Goal: Task Accomplishment & Management: Complete application form

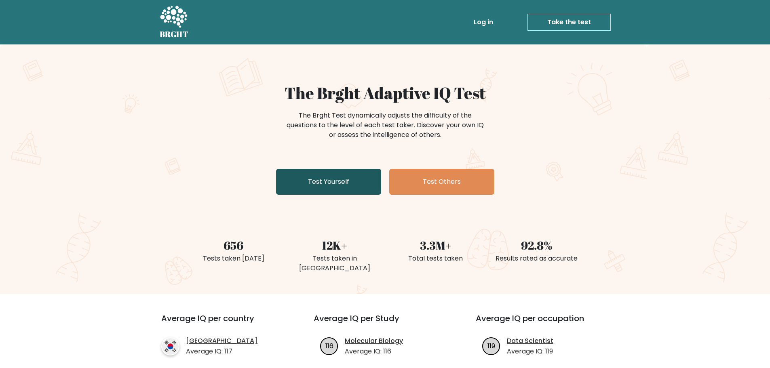
click at [345, 190] on link "Test Yourself" at bounding box center [328, 182] width 105 height 26
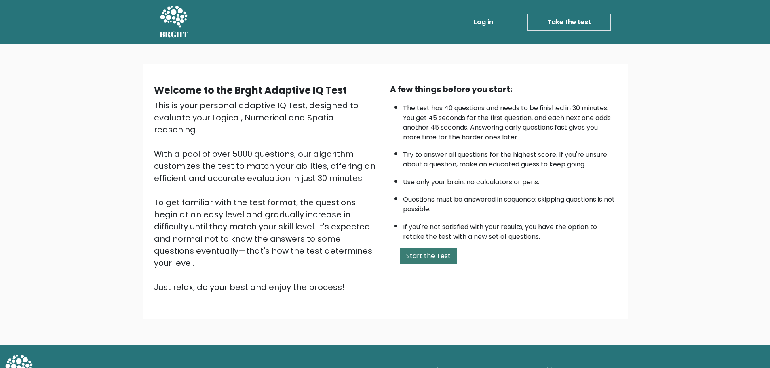
click at [432, 254] on button "Start the Test" at bounding box center [428, 256] width 57 height 16
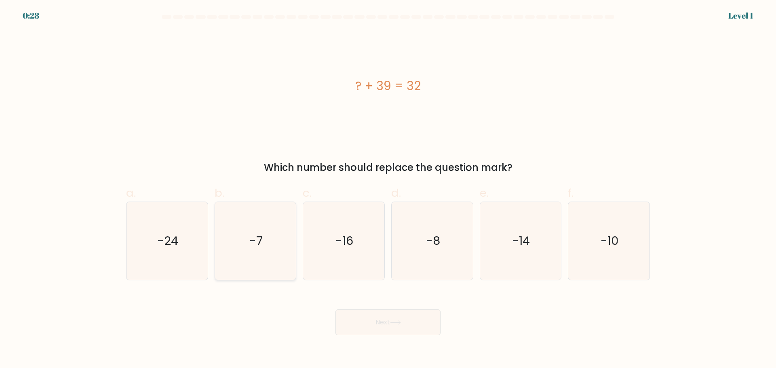
click at [258, 254] on icon "-7" at bounding box center [255, 241] width 78 height 78
click at [388, 190] on input "b. -7" at bounding box center [388, 186] width 0 height 5
radio input "true"
click at [383, 323] on button "Next" at bounding box center [388, 323] width 105 height 26
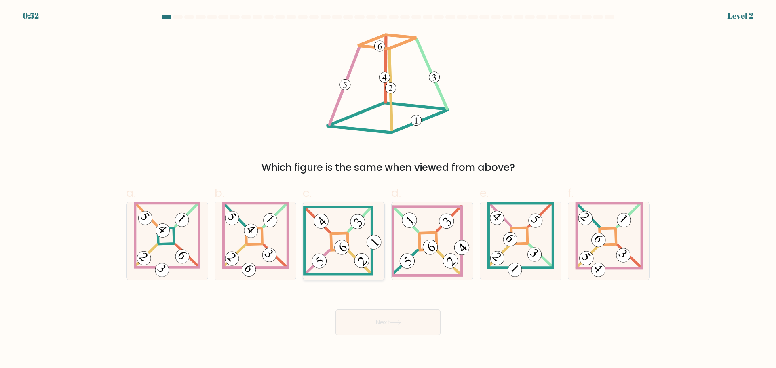
click at [319, 250] on icon at bounding box center [343, 241] width 81 height 70
click at [388, 190] on input "c." at bounding box center [388, 186] width 0 height 5
radio input "true"
click at [391, 323] on button "Next" at bounding box center [388, 323] width 105 height 26
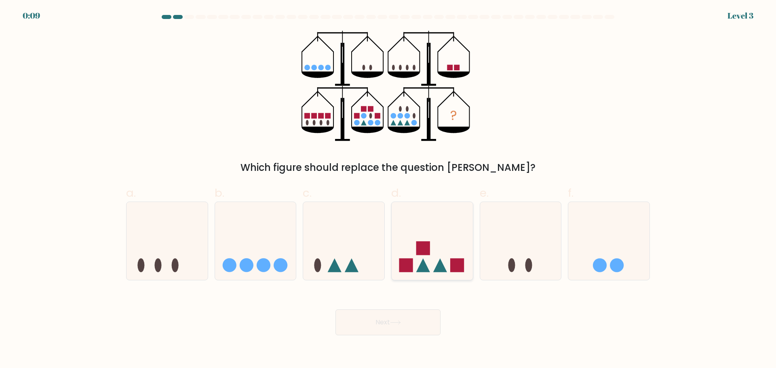
click at [440, 278] on div at bounding box center [432, 241] width 82 height 79
click at [389, 190] on input "d." at bounding box center [388, 186] width 0 height 5
radio input "true"
click at [418, 324] on button "Next" at bounding box center [388, 323] width 105 height 26
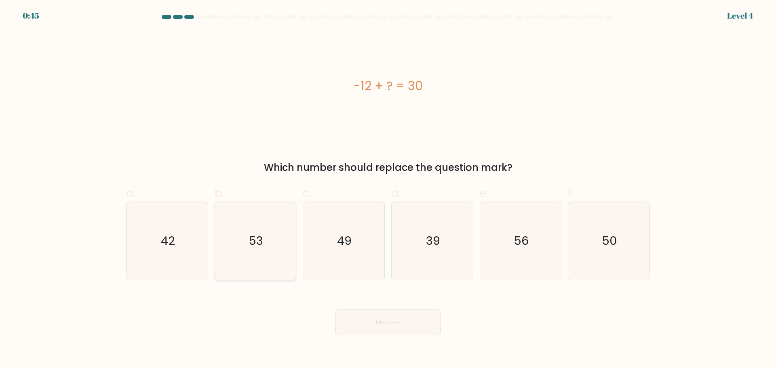
drag, startPoint x: 171, startPoint y: 245, endPoint x: 256, endPoint y: 273, distance: 89.9
click at [171, 245] on text "42" at bounding box center [168, 241] width 14 height 16
click at [388, 190] on input "a. 42" at bounding box center [388, 186] width 0 height 5
radio input "true"
click at [386, 332] on button "Next" at bounding box center [388, 323] width 105 height 26
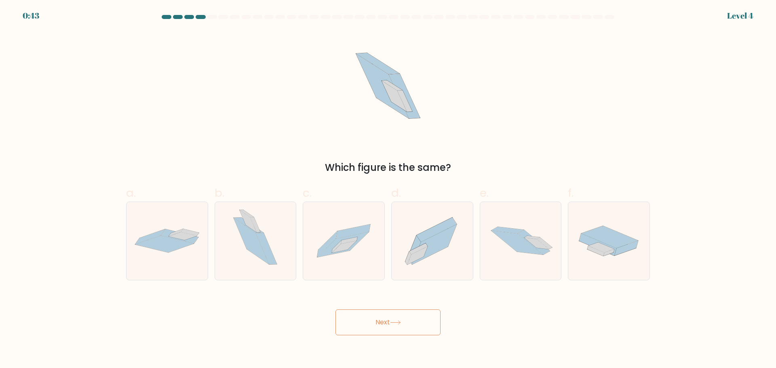
click at [379, 321] on button "Next" at bounding box center [388, 323] width 105 height 26
click at [377, 205] on div at bounding box center [344, 241] width 82 height 79
click at [388, 190] on input "c." at bounding box center [388, 186] width 0 height 5
radio input "true"
click at [454, 258] on icon at bounding box center [432, 241] width 81 height 72
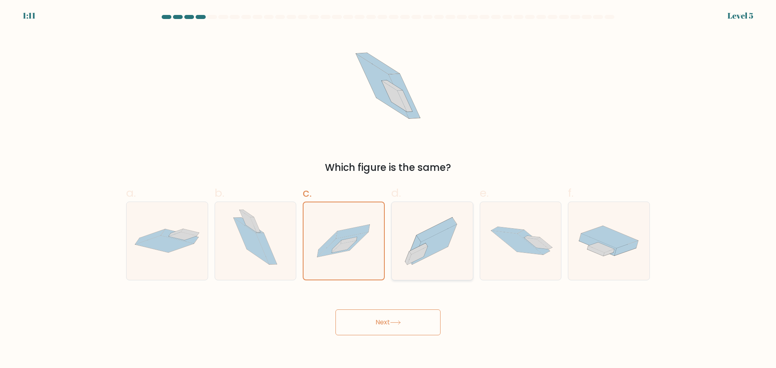
click at [389, 190] on input "d." at bounding box center [388, 186] width 0 height 5
radio input "true"
click at [396, 326] on button "Next" at bounding box center [388, 323] width 105 height 26
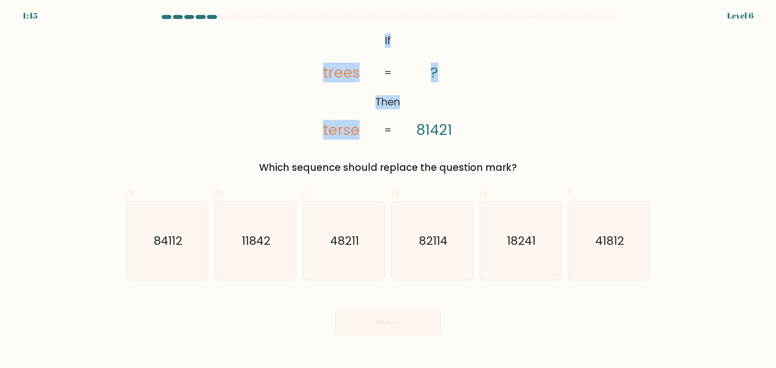
drag, startPoint x: 380, startPoint y: 40, endPoint x: 457, endPoint y: 64, distance: 81.1
click at [451, 60] on icon "@import url('https://fonts.googleapis.com/css?family=Abril+Fatface:400,100,100i…" at bounding box center [388, 86] width 180 height 110
click at [459, 66] on icon "@import url('https://fonts.googleapis.com/css?family=Abril+Fatface:400,100,100i…" at bounding box center [388, 86] width 180 height 110
click at [326, 133] on tspan "terse" at bounding box center [341, 130] width 37 height 20
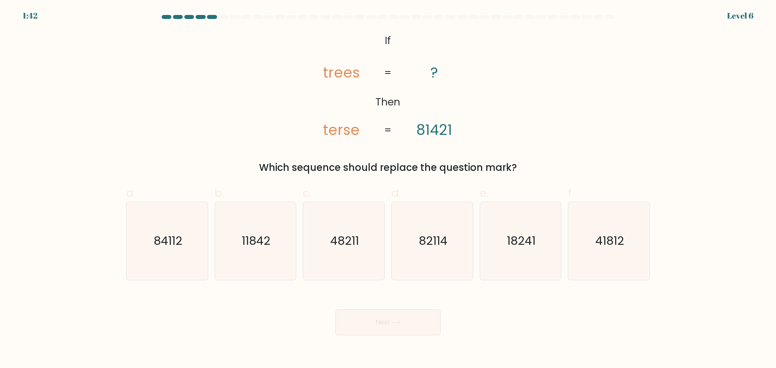
click at [332, 134] on tspan "terse" at bounding box center [341, 130] width 37 height 20
click at [341, 132] on tspan "terse" at bounding box center [341, 130] width 37 height 20
click at [153, 257] on icon "84112" at bounding box center [167, 241] width 78 height 78
click at [388, 190] on input "a. 84112" at bounding box center [388, 186] width 0 height 5
radio input "true"
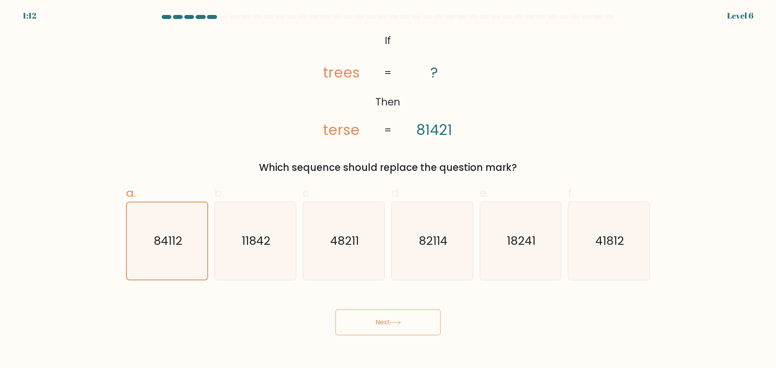
click at [396, 318] on button "Next" at bounding box center [388, 323] width 105 height 26
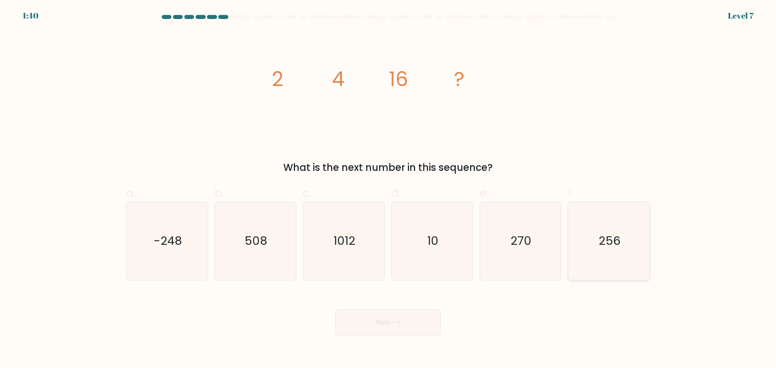
click at [610, 237] on text "256" at bounding box center [610, 241] width 22 height 16
click at [389, 190] on input "f. 256" at bounding box center [388, 186] width 0 height 5
radio input "true"
click at [372, 325] on button "Next" at bounding box center [388, 323] width 105 height 26
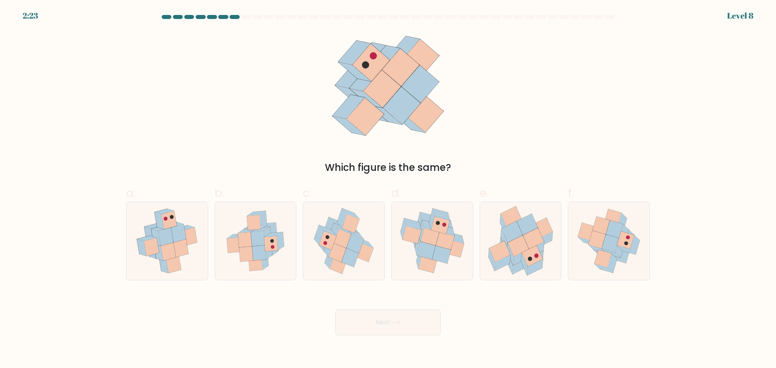
click at [370, 198] on label "c." at bounding box center [344, 232] width 82 height 95
click at [388, 190] on input "c." at bounding box center [388, 186] width 0 height 5
radio input "true"
click at [270, 253] on icon at bounding box center [268, 250] width 7 height 18
click at [388, 190] on input "b." at bounding box center [388, 186] width 0 height 5
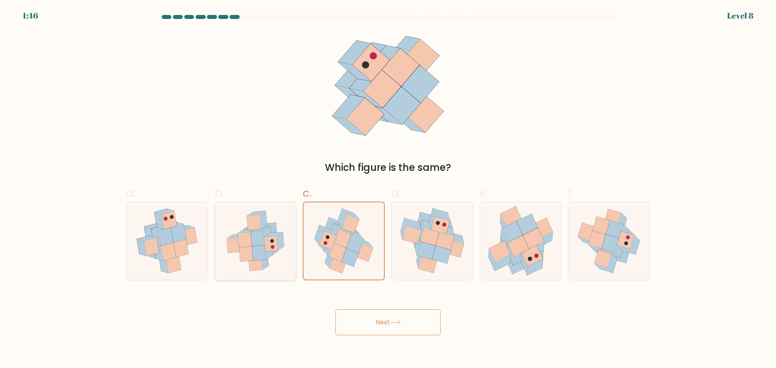
radio input "true"
click at [382, 317] on button "Next" at bounding box center [388, 323] width 105 height 26
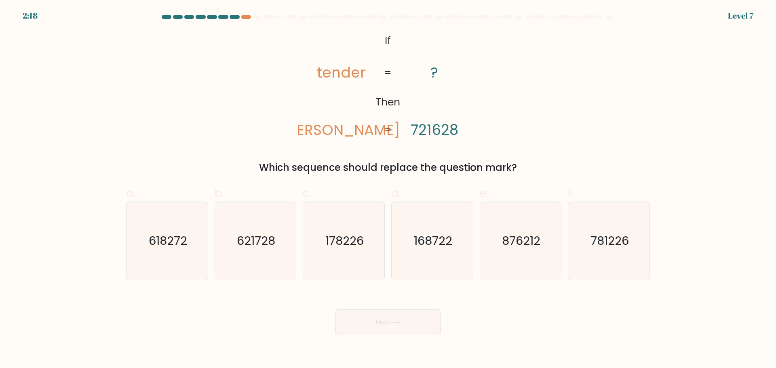
click at [346, 74] on tspan "tender" at bounding box center [341, 73] width 49 height 20
drag, startPoint x: 259, startPoint y: 241, endPoint x: 260, endPoint y: 246, distance: 4.5
click at [259, 245] on text "621728" at bounding box center [256, 241] width 38 height 16
click at [388, 190] on input "b. 621728" at bounding box center [388, 186] width 0 height 5
radio input "true"
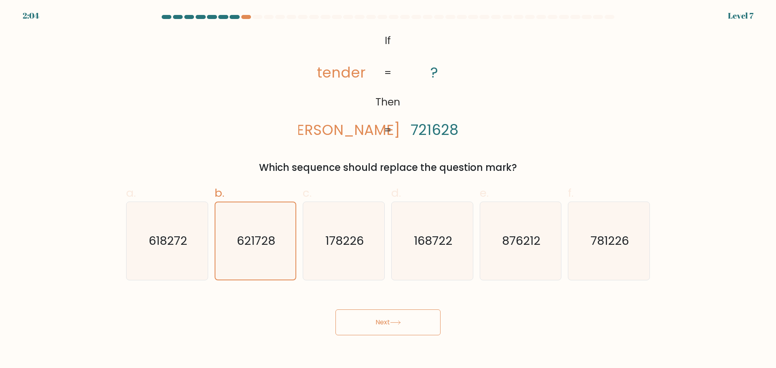
click at [386, 322] on button "Next" at bounding box center [388, 323] width 105 height 26
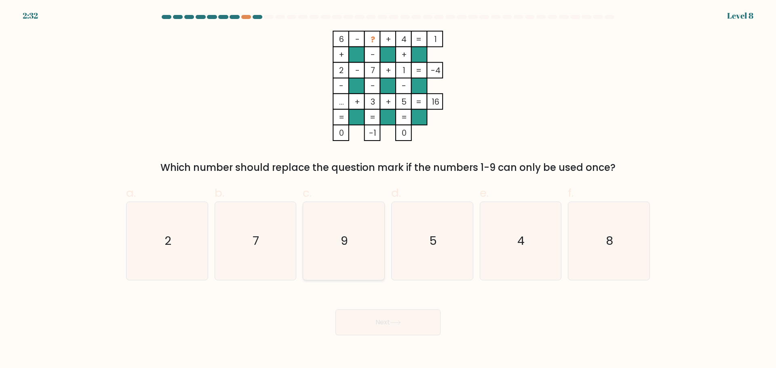
click at [332, 215] on icon "9" at bounding box center [344, 241] width 78 height 78
click at [388, 190] on input "c. 9" at bounding box center [388, 186] width 0 height 5
radio input "true"
click at [381, 318] on button "Next" at bounding box center [388, 323] width 105 height 26
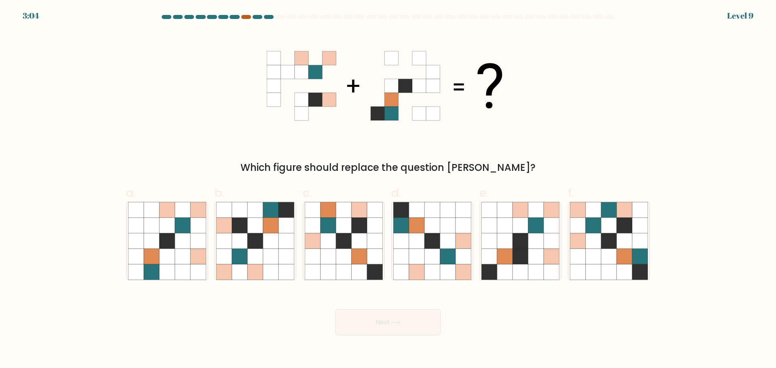
click at [244, 18] on div at bounding box center [246, 17] width 10 height 4
click at [244, 17] on div at bounding box center [246, 17] width 10 height 4
click at [245, 16] on div at bounding box center [246, 17] width 10 height 4
click at [282, 17] on body "3:02 Level 9" at bounding box center [388, 184] width 776 height 368
click at [282, 17] on div at bounding box center [280, 17] width 10 height 4
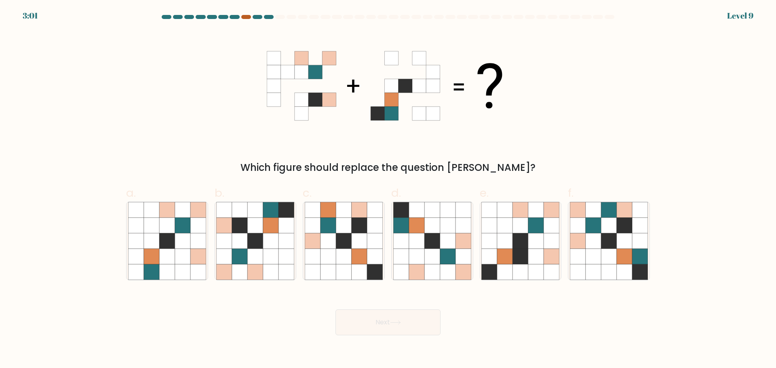
click at [247, 17] on div at bounding box center [246, 17] width 10 height 4
click at [268, 15] on div "3:00 Level 9" at bounding box center [388, 11] width 776 height 22
drag, startPoint x: 356, startPoint y: 197, endPoint x: 361, endPoint y: 205, distance: 9.4
click at [356, 197] on label "c." at bounding box center [344, 232] width 82 height 95
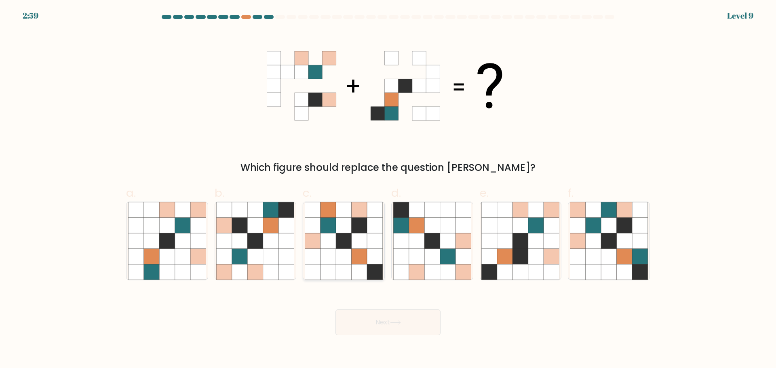
click at [388, 190] on input "c." at bounding box center [388, 186] width 0 height 5
radio input "true"
click at [368, 223] on icon at bounding box center [374, 225] width 15 height 15
click at [388, 190] on input "c." at bounding box center [388, 186] width 0 height 5
drag, startPoint x: 444, startPoint y: 223, endPoint x: 469, endPoint y: 225, distance: 24.7
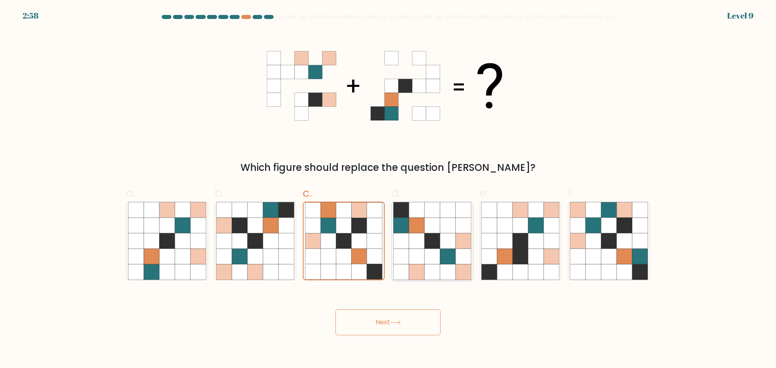
click at [444, 223] on icon at bounding box center [447, 225] width 15 height 15
click at [389, 190] on input "d." at bounding box center [388, 186] width 0 height 5
radio input "true"
click at [563, 223] on div "e." at bounding box center [521, 232] width 89 height 95
click at [494, 225] on icon at bounding box center [489, 225] width 15 height 15
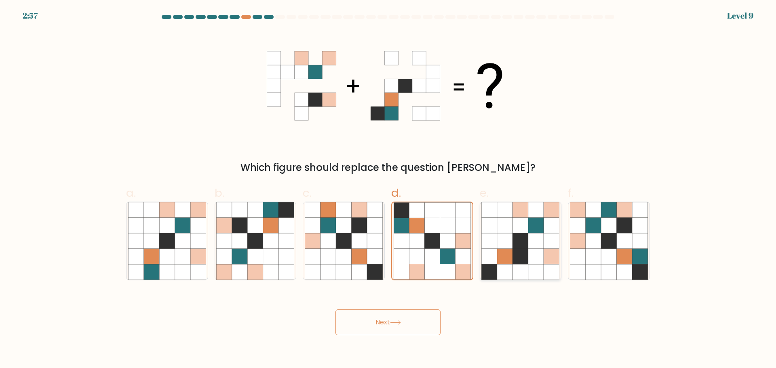
click at [389, 190] on input "e." at bounding box center [388, 186] width 0 height 5
radio input "true"
click at [404, 210] on icon at bounding box center [400, 209] width 15 height 15
click at [389, 190] on input "d." at bounding box center [388, 186] width 0 height 5
radio input "true"
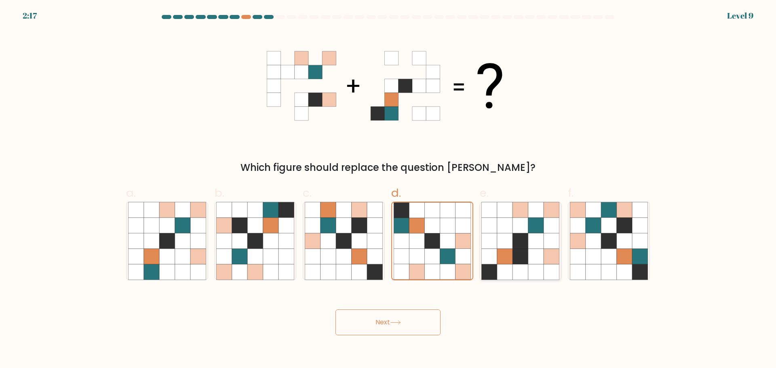
click at [516, 255] on icon at bounding box center [520, 256] width 15 height 15
click at [389, 190] on input "e." at bounding box center [388, 186] width 0 height 5
radio input "true"
click at [603, 258] on icon at bounding box center [608, 256] width 15 height 15
click at [389, 190] on input "f." at bounding box center [388, 186] width 0 height 5
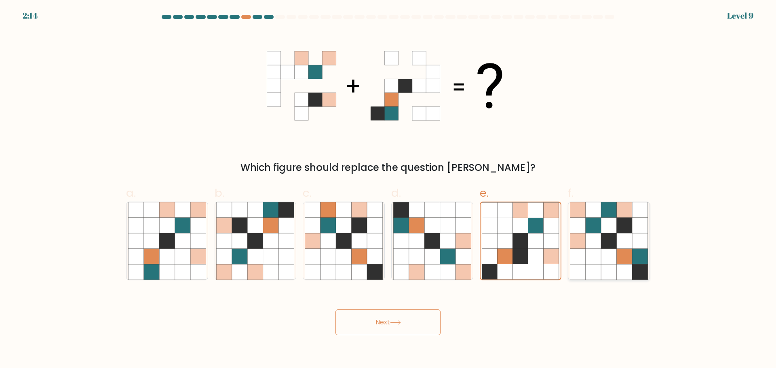
radio input "true"
click at [181, 254] on icon at bounding box center [182, 256] width 15 height 15
click at [388, 190] on input "a." at bounding box center [388, 186] width 0 height 5
radio input "true"
click at [277, 255] on icon at bounding box center [270, 256] width 15 height 15
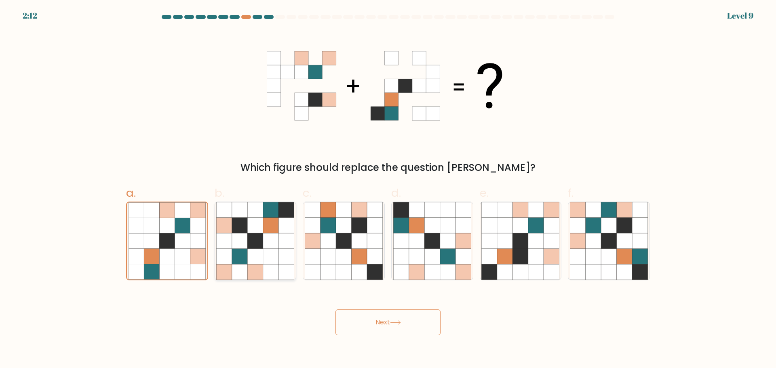
click at [388, 190] on input "b." at bounding box center [388, 186] width 0 height 5
radio input "true"
click at [410, 321] on button "Next" at bounding box center [388, 323] width 105 height 26
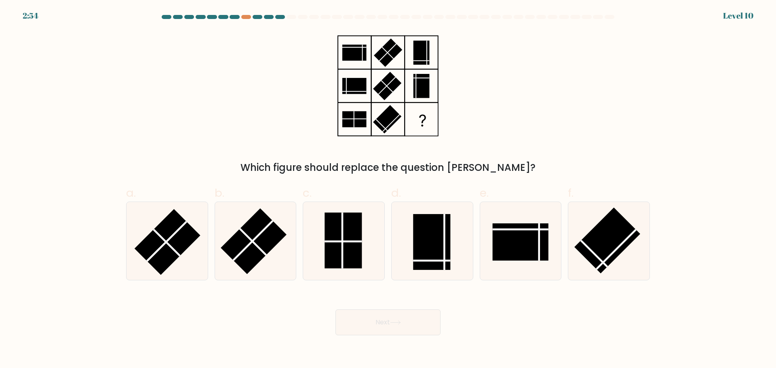
drag, startPoint x: 375, startPoint y: 106, endPoint x: 375, endPoint y: 133, distance: 27.5
click at [375, 133] on icon at bounding box center [388, 86] width 101 height 110
click at [366, 252] on icon at bounding box center [344, 241] width 78 height 78
click at [388, 190] on input "c." at bounding box center [388, 186] width 0 height 5
radio input "true"
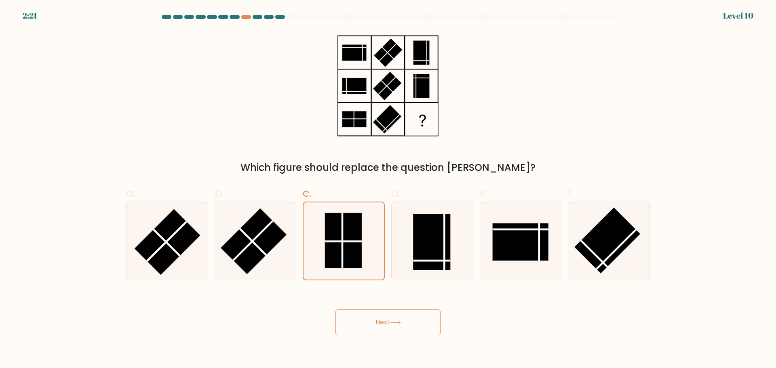
click at [394, 317] on button "Next" at bounding box center [388, 323] width 105 height 26
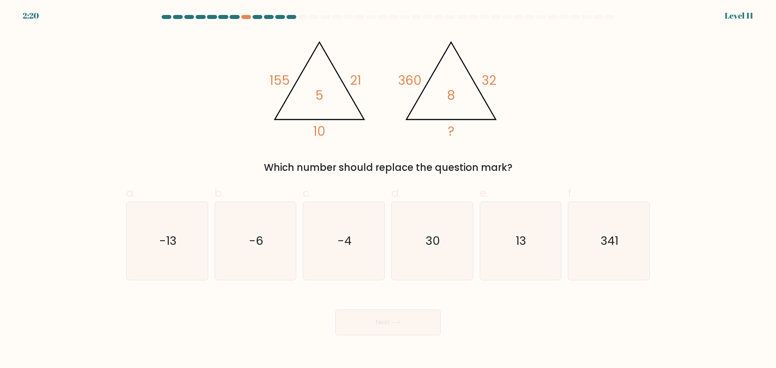
click at [393, 329] on button "Next" at bounding box center [388, 323] width 105 height 26
click at [371, 173] on div "Which number should replace the question mark?" at bounding box center [388, 168] width 514 height 15
click at [521, 216] on icon "13" at bounding box center [521, 241] width 78 height 78
click at [389, 190] on input "e. 13" at bounding box center [388, 186] width 0 height 5
radio input "true"
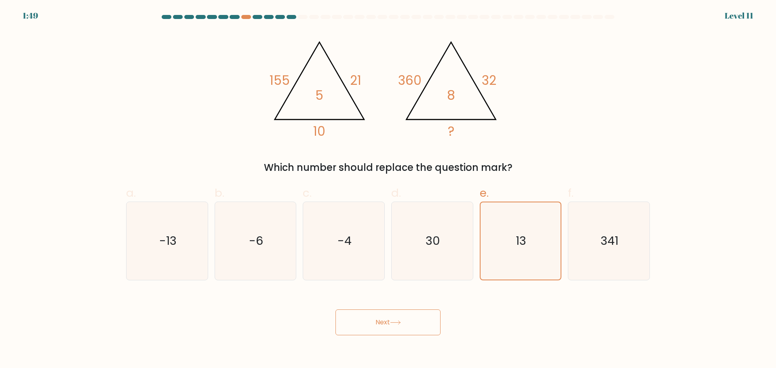
click at [420, 323] on button "Next" at bounding box center [388, 323] width 105 height 26
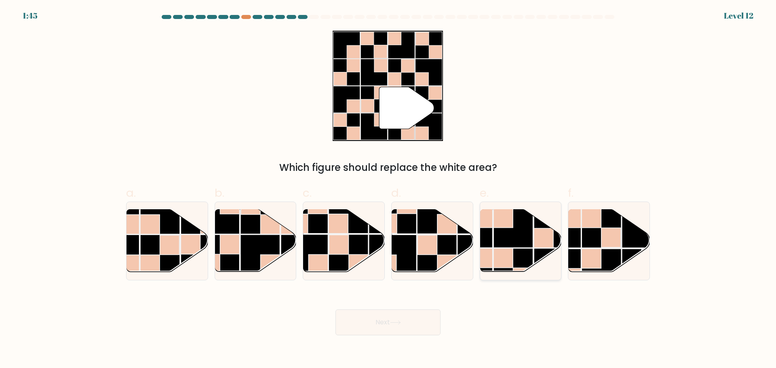
click at [539, 237] on rect at bounding box center [543, 237] width 19 height 19
click at [389, 190] on input "e." at bounding box center [388, 186] width 0 height 5
radio input "true"
click at [347, 325] on button "Next" at bounding box center [388, 323] width 105 height 26
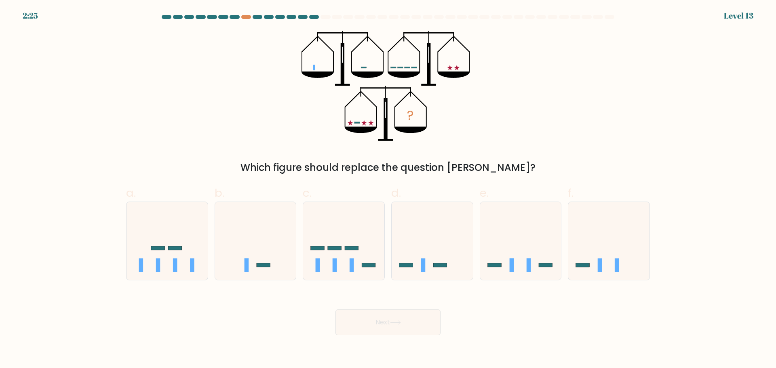
drag, startPoint x: 307, startPoint y: 71, endPoint x: 347, endPoint y: 64, distance: 40.6
click at [338, 65] on icon "?" at bounding box center [388, 86] width 173 height 110
click at [350, 235] on icon at bounding box center [343, 240] width 81 height 67
click at [388, 190] on input "c." at bounding box center [388, 186] width 0 height 5
radio input "true"
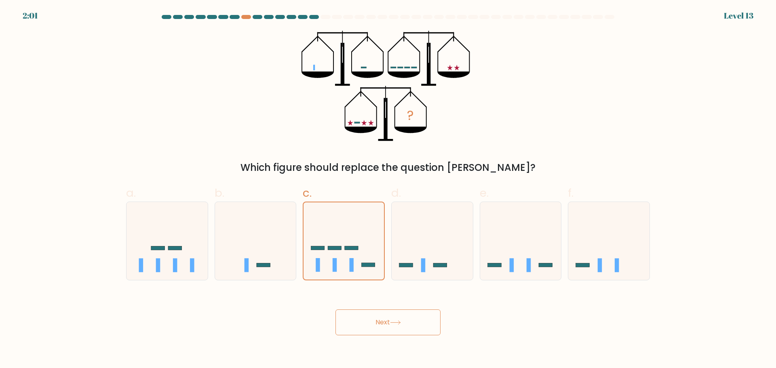
click at [386, 331] on button "Next" at bounding box center [388, 323] width 105 height 26
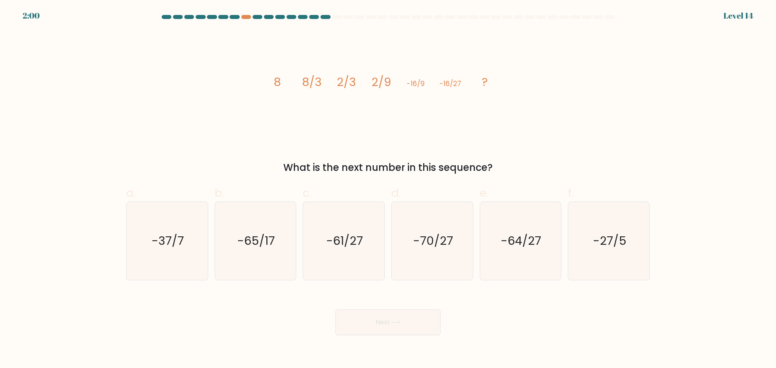
click at [386, 316] on button "Next" at bounding box center [388, 323] width 105 height 26
click at [400, 192] on span "d." at bounding box center [396, 193] width 10 height 16
click at [389, 190] on input "d. -70/27" at bounding box center [388, 186] width 0 height 5
radio input "true"
click at [488, 233] on icon "-64/27" at bounding box center [521, 241] width 78 height 78
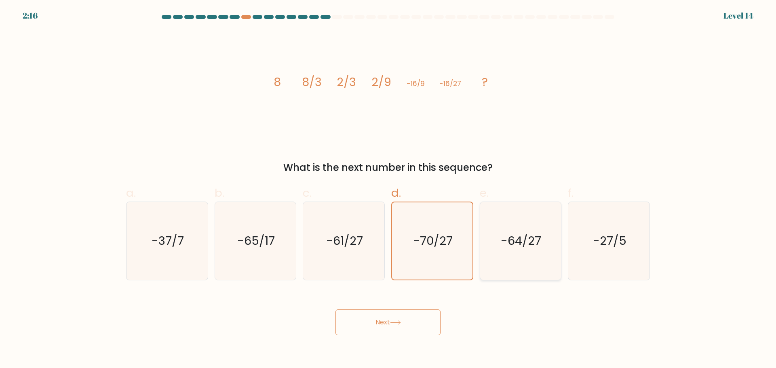
click at [389, 190] on input "e. -64/27" at bounding box center [388, 186] width 0 height 5
radio input "true"
click at [441, 232] on icon "-70/27" at bounding box center [432, 241] width 78 height 78
click at [389, 190] on input "d. -70/27" at bounding box center [388, 186] width 0 height 5
radio input "true"
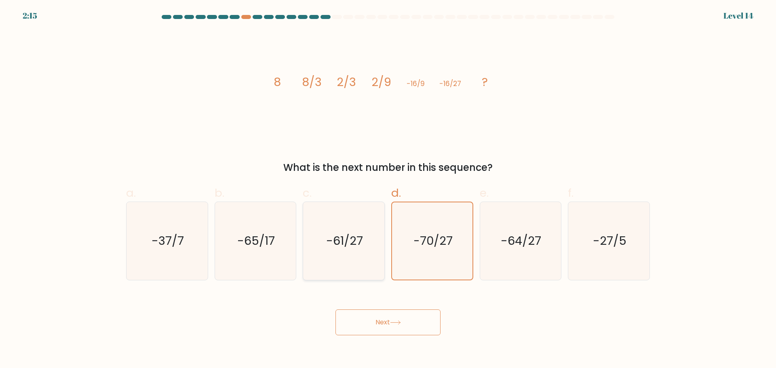
click at [351, 227] on icon "-61/27" at bounding box center [344, 241] width 78 height 78
click at [388, 190] on input "c. -61/27" at bounding box center [388, 186] width 0 height 5
radio input "true"
click at [419, 225] on icon "-70/27" at bounding box center [432, 241] width 78 height 78
click at [389, 190] on input "d. -70/27" at bounding box center [388, 186] width 0 height 5
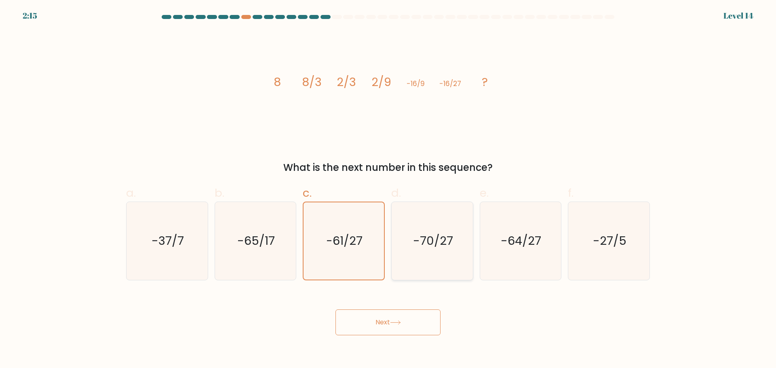
radio input "true"
click at [497, 235] on icon "-64/27" at bounding box center [521, 241] width 78 height 78
click at [389, 190] on input "e. -64/27" at bounding box center [388, 186] width 0 height 5
radio input "true"
click at [382, 333] on button "Next" at bounding box center [388, 323] width 105 height 26
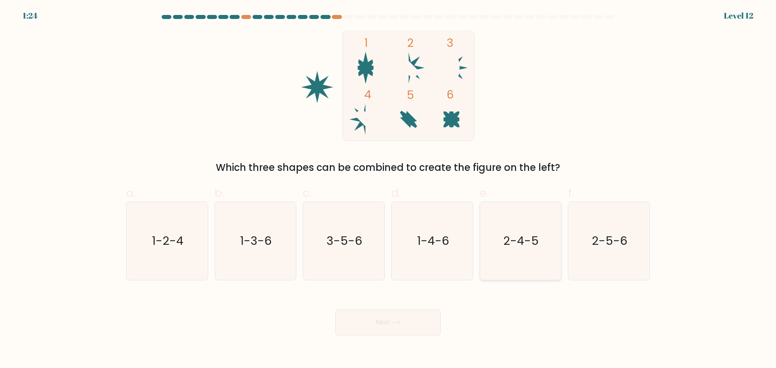
click at [530, 265] on icon "2-4-5" at bounding box center [521, 241] width 78 height 78
click at [389, 190] on input "e. 2-4-5" at bounding box center [388, 186] width 0 height 5
radio input "true"
click at [384, 318] on button "Next" at bounding box center [388, 323] width 105 height 26
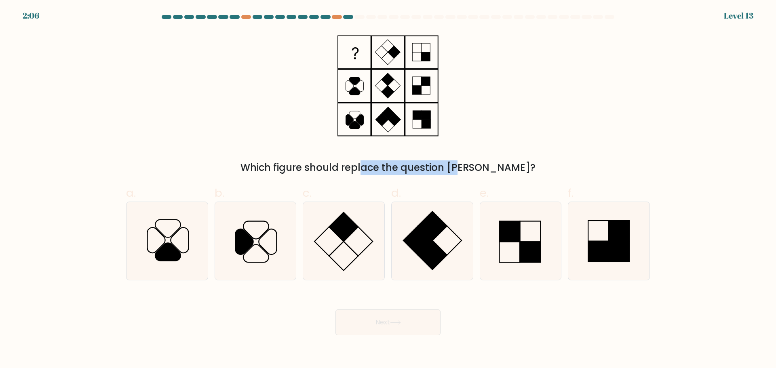
drag, startPoint x: 341, startPoint y: 154, endPoint x: 418, endPoint y: 154, distance: 76.8
click at [417, 154] on div "Which figure should replace the question mark?" at bounding box center [388, 103] width 534 height 144
click at [418, 154] on div "Which figure should replace the question mark?" at bounding box center [388, 103] width 534 height 144
click at [424, 163] on div "Which figure should replace the question mark?" at bounding box center [388, 168] width 514 height 15
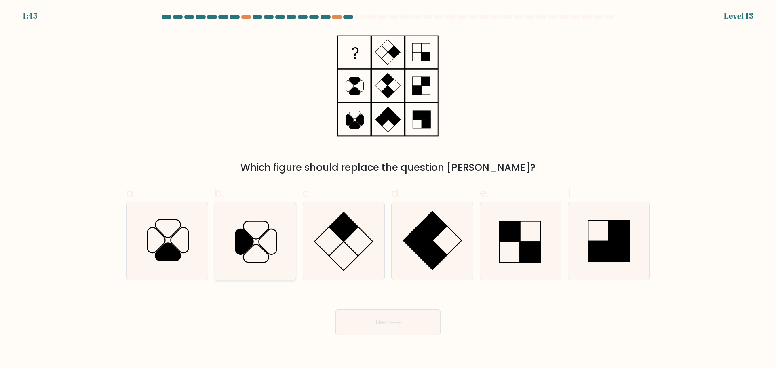
click at [274, 252] on icon at bounding box center [255, 241] width 78 height 78
click at [388, 190] on input "b." at bounding box center [388, 186] width 0 height 5
radio input "true"
click at [378, 323] on button "Next" at bounding box center [388, 323] width 105 height 26
